Goal: Information Seeking & Learning: Learn about a topic

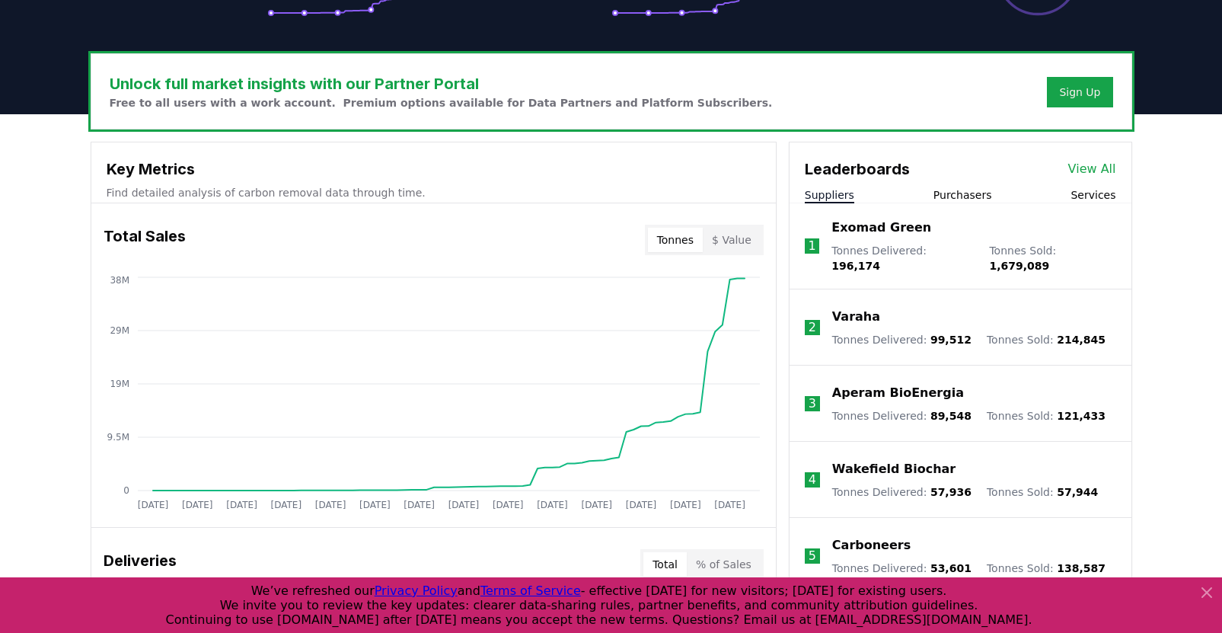
scroll to position [418, 0]
click at [980, 190] on button "Purchasers" at bounding box center [962, 193] width 59 height 15
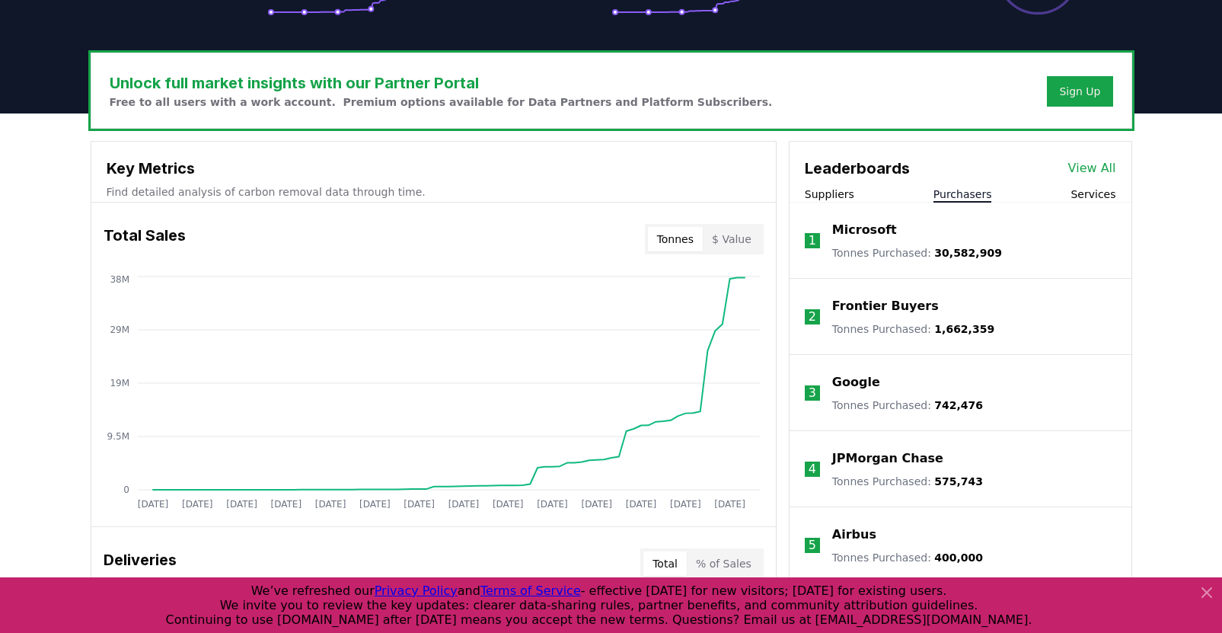
click at [859, 229] on p "Microsoft" at bounding box center [864, 230] width 65 height 18
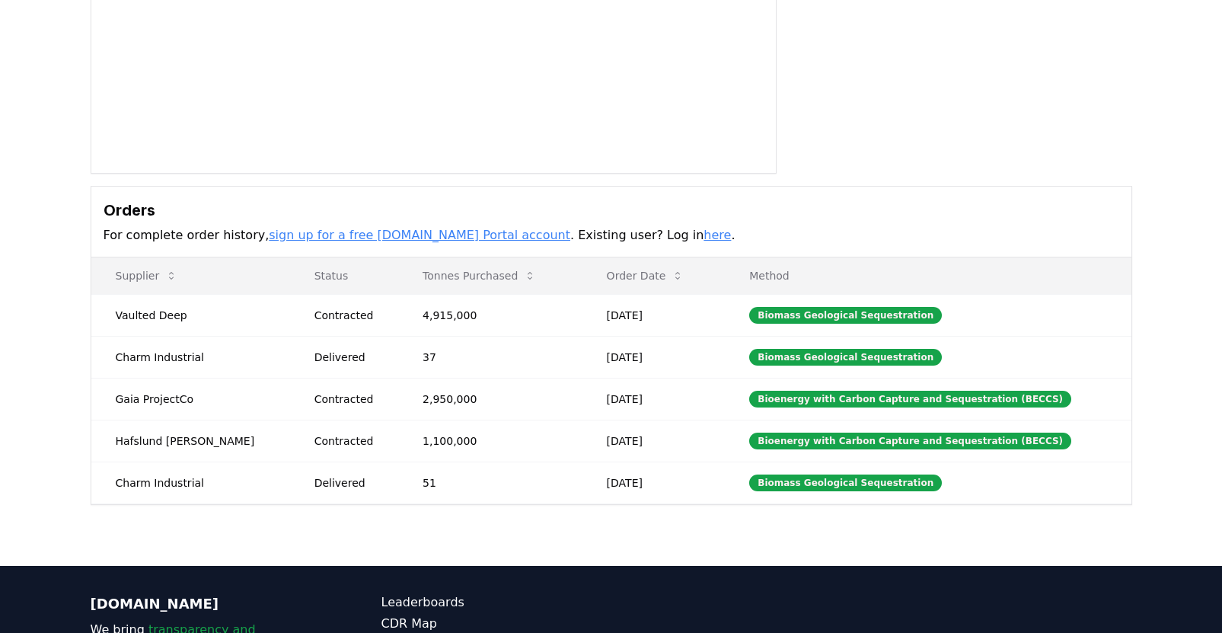
scroll to position [292, 0]
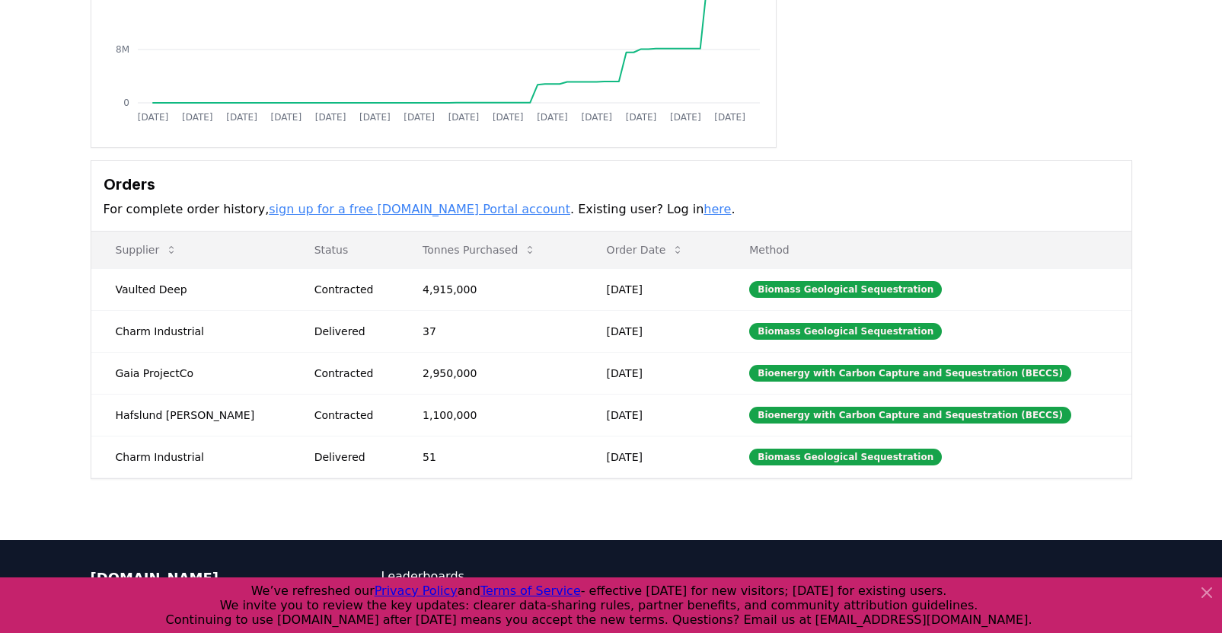
click at [703, 212] on link "here" at bounding box center [716, 209] width 27 height 14
